Goal: Check status: Check status

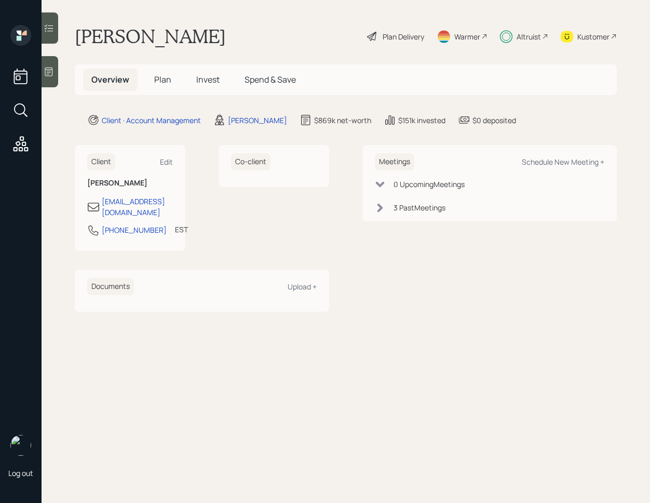
click at [207, 85] on h5 "Invest" at bounding box center [208, 80] width 40 height 22
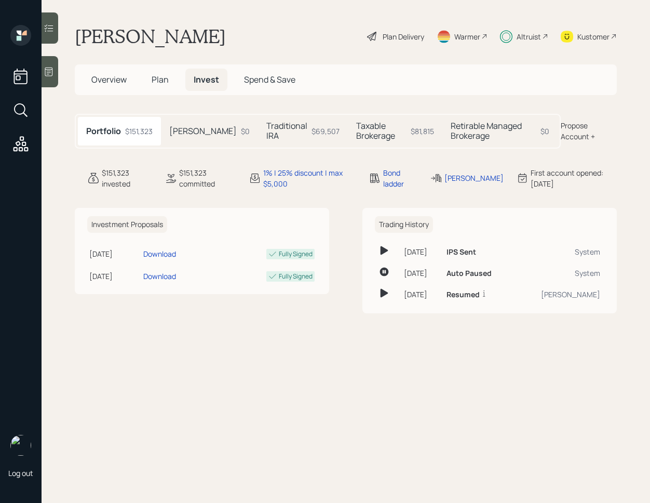
click at [372, 131] on h5 "Taxable Brokerage" at bounding box center [381, 131] width 50 height 20
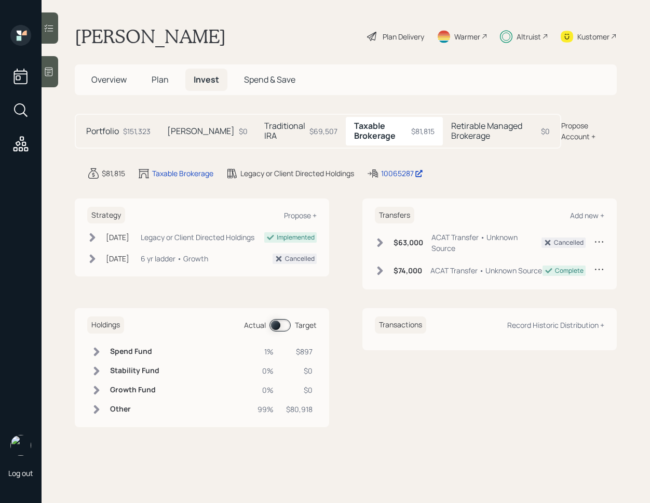
click at [99, 410] on icon at bounding box center [96, 409] width 10 height 10
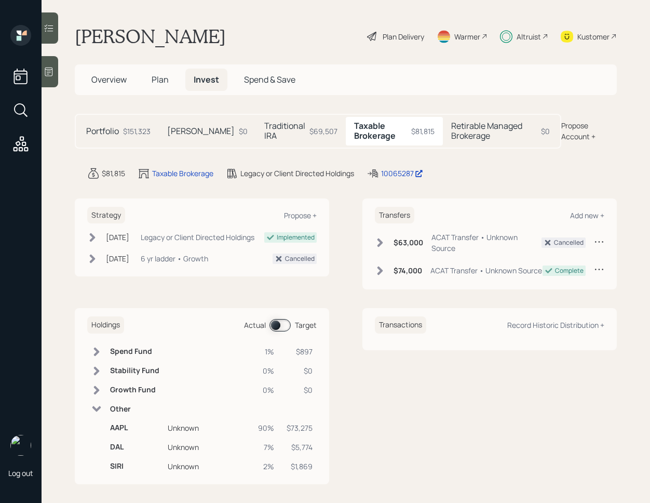
scroll to position [6, 0]
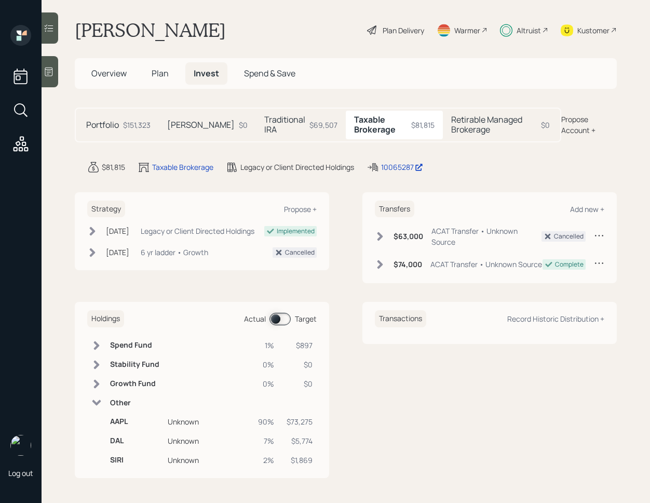
click at [305, 444] on div "$5,774" at bounding box center [300, 440] width 26 height 11
click at [306, 461] on div "$1,869" at bounding box center [300, 460] width 26 height 11
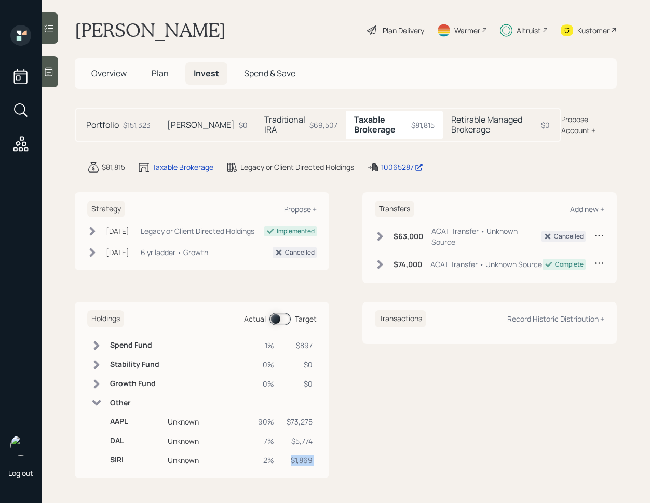
click at [306, 461] on div "$1,869" at bounding box center [300, 460] width 26 height 11
click at [306, 439] on div "$5,774" at bounding box center [300, 440] width 26 height 11
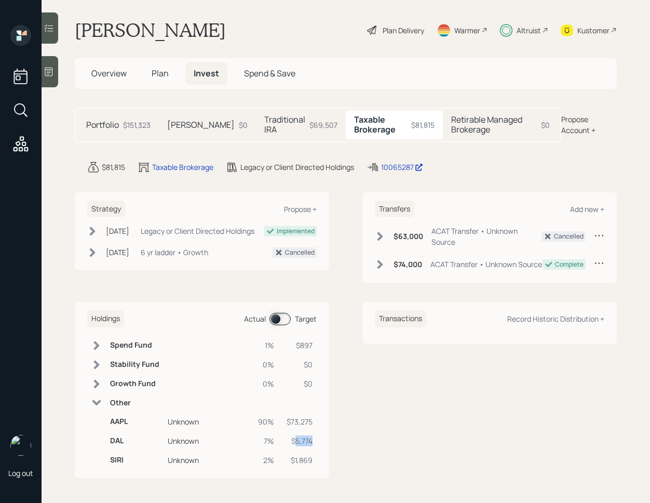
click at [306, 439] on div "$5,774" at bounding box center [300, 440] width 26 height 11
click at [305, 459] on div "$1,869" at bounding box center [300, 460] width 26 height 11
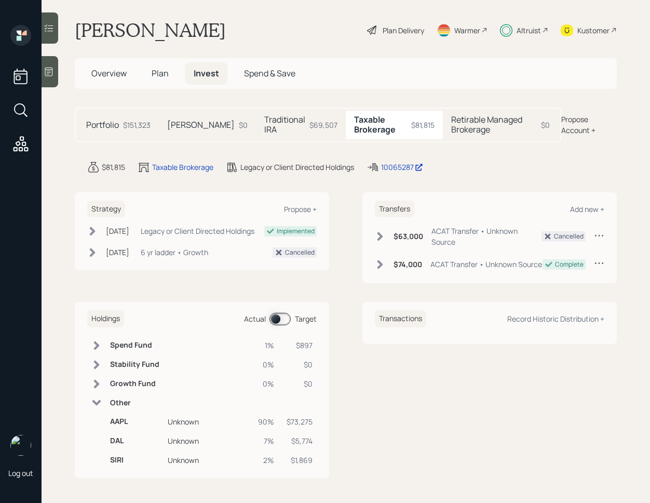
click at [305, 442] on div "$5,774" at bounding box center [300, 440] width 26 height 11
click at [308, 462] on div "$1,869" at bounding box center [300, 460] width 26 height 11
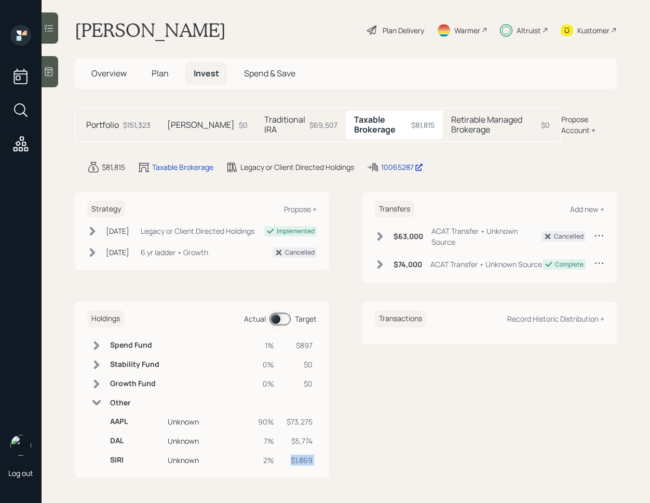
click at [308, 462] on div "$1,869" at bounding box center [300, 460] width 26 height 11
click at [305, 439] on div "$5,774" at bounding box center [300, 440] width 26 height 11
click at [308, 458] on div "$1,869" at bounding box center [300, 460] width 26 height 11
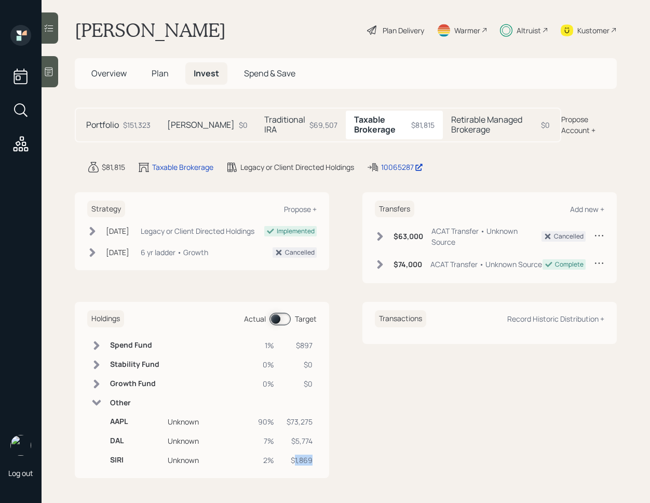
click at [308, 458] on div "$1,869" at bounding box center [300, 460] width 26 height 11
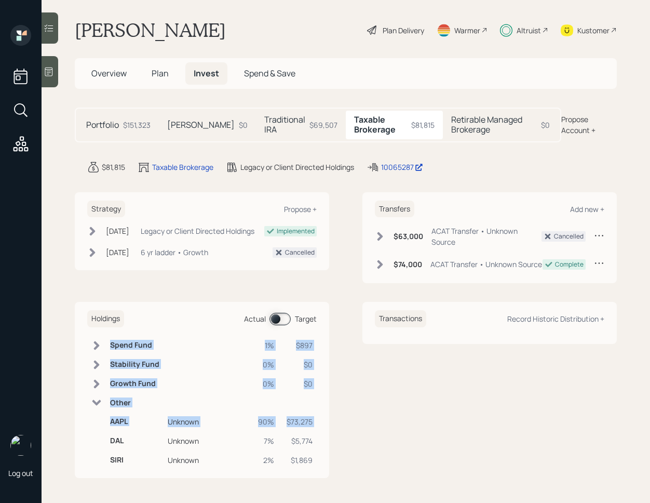
drag, startPoint x: 110, startPoint y: 442, endPoint x: 333, endPoint y: 465, distance: 224.1
click at [333, 465] on div "Holdings Actual Target Spend Fund 1% $897 Stability Fund 0% $0 Growth Fund 0% $…" at bounding box center [346, 390] width 542 height 176
click at [342, 458] on div "Holdings Actual Target Spend Fund 1% $897 Stability Fund 0% $0 Growth Fund 0% $…" at bounding box center [346, 390] width 542 height 176
